Goal: Task Accomplishment & Management: Manage account settings

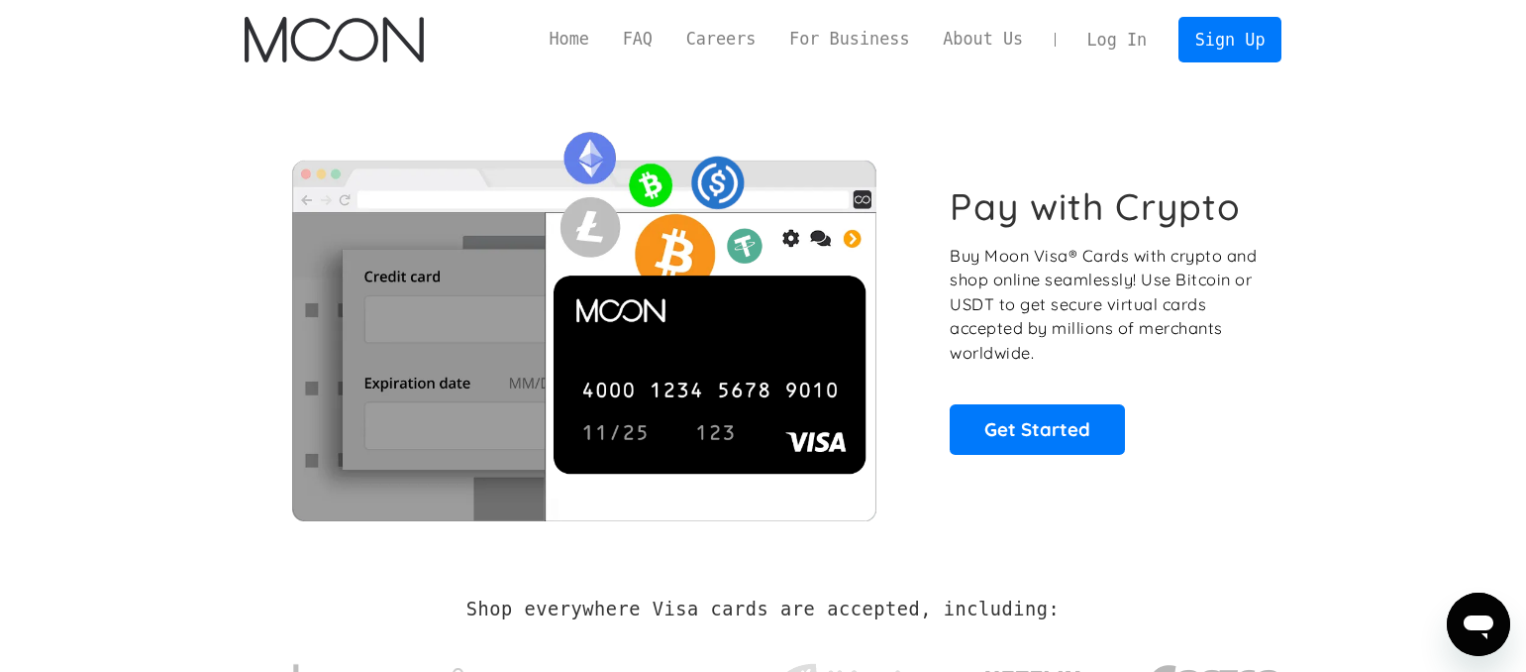
click at [1116, 45] on link "Log In" at bounding box center [1117, 40] width 93 height 44
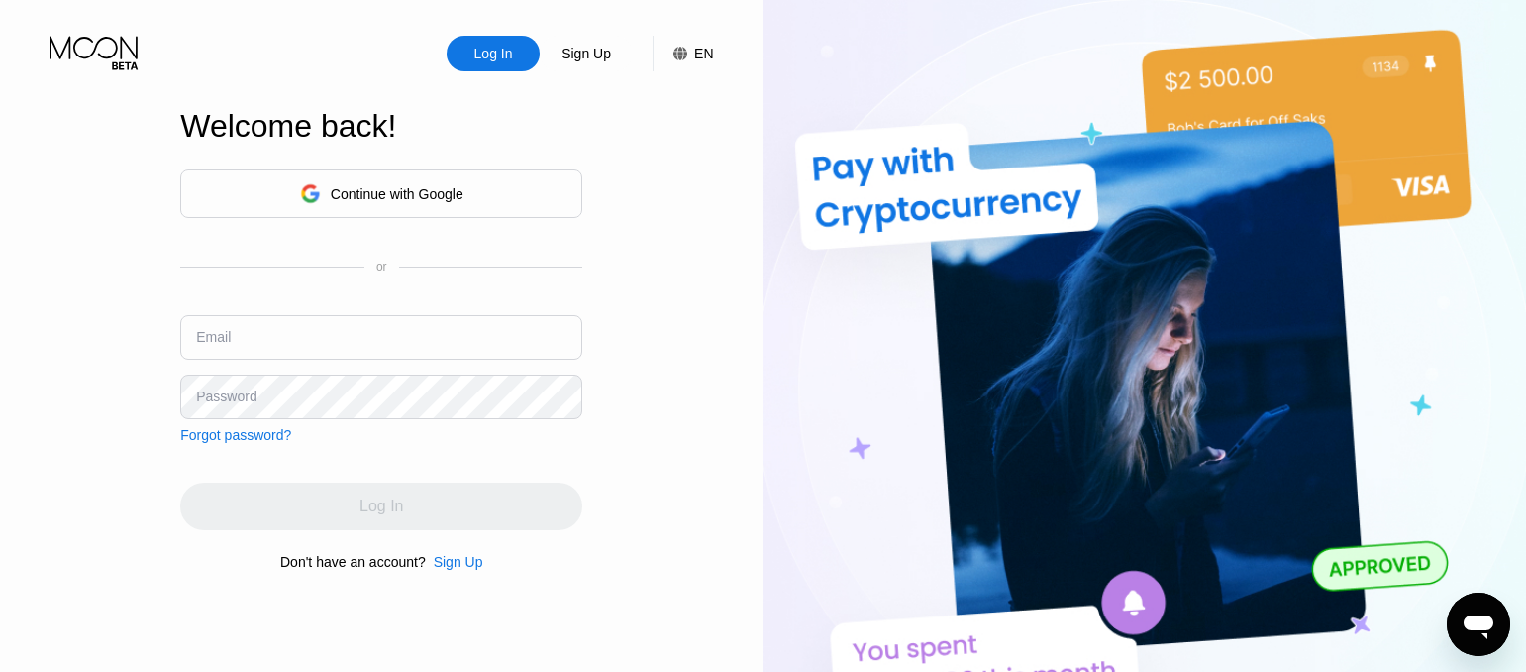
click at [498, 63] on div "Log In" at bounding box center [493, 54] width 43 height 20
click at [242, 337] on input "text" at bounding box center [381, 337] width 402 height 45
paste input "cindyarturoyqhp@gmail.com"
type input "cindyarturoyqhp@gmail.com"
click at [346, 505] on div "Log In" at bounding box center [381, 506] width 402 height 48
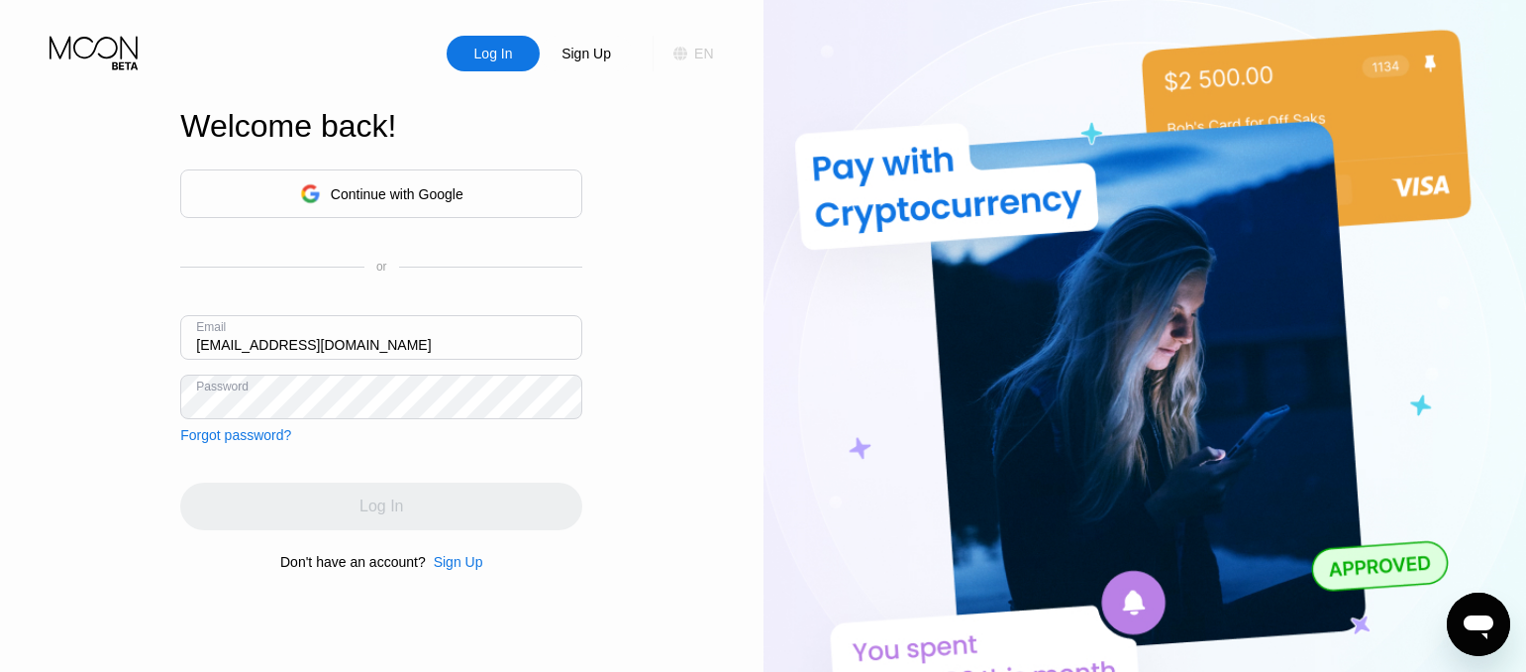
click at [699, 65] on div "EN" at bounding box center [693, 54] width 40 height 36
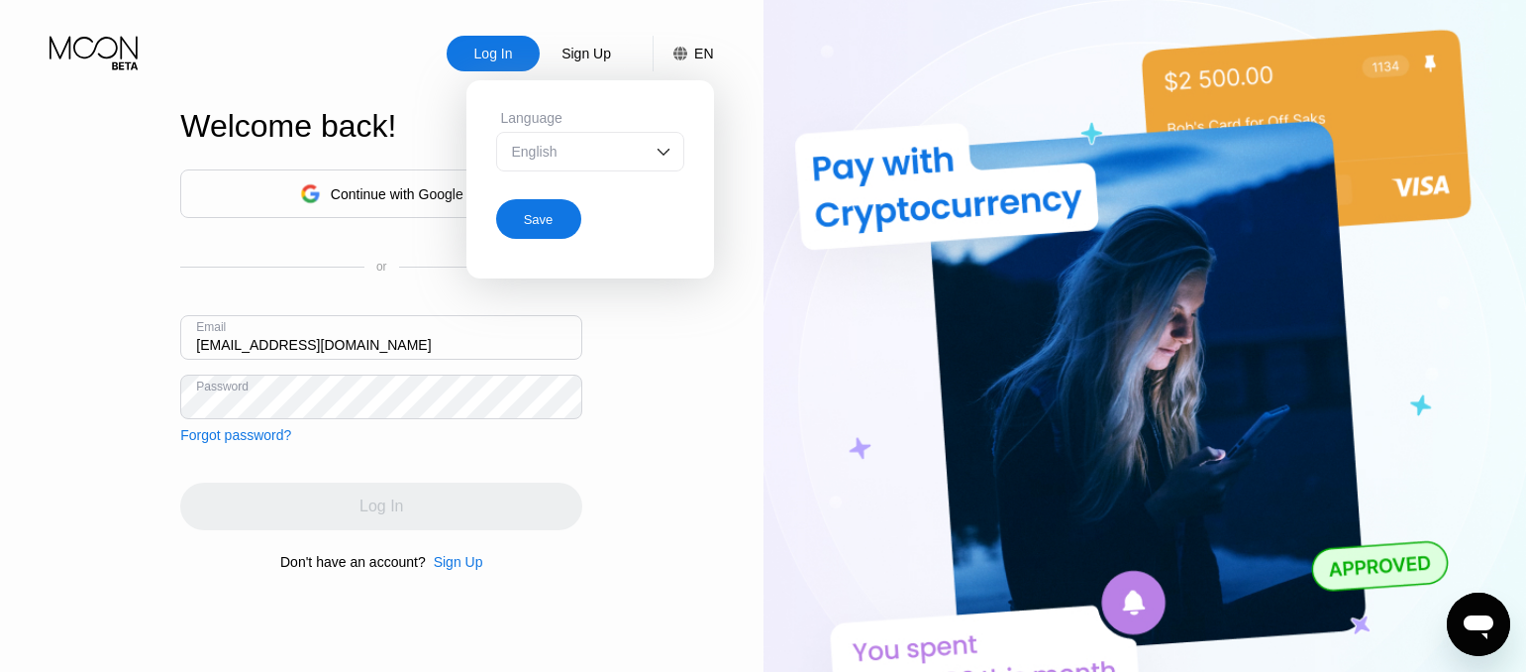
click at [344, 523] on div "Log In" at bounding box center [381, 506] width 402 height 48
click at [344, 521] on div "Log In" at bounding box center [381, 506] width 402 height 48
click at [344, 520] on div "Log In" at bounding box center [381, 506] width 402 height 48
click at [393, 196] on div "Continue with Google" at bounding box center [397, 194] width 133 height 16
